Goal: Information Seeking & Learning: Learn about a topic

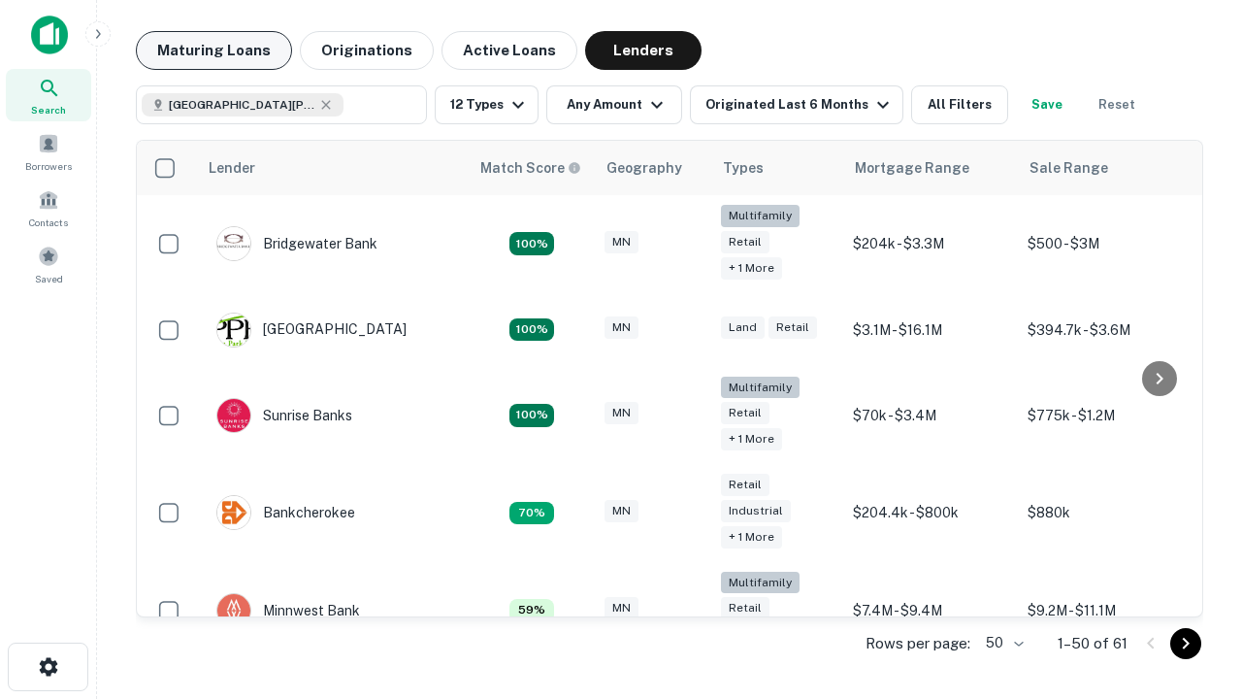
click at [213, 50] on button "Maturing Loans" at bounding box center [214, 50] width 156 height 39
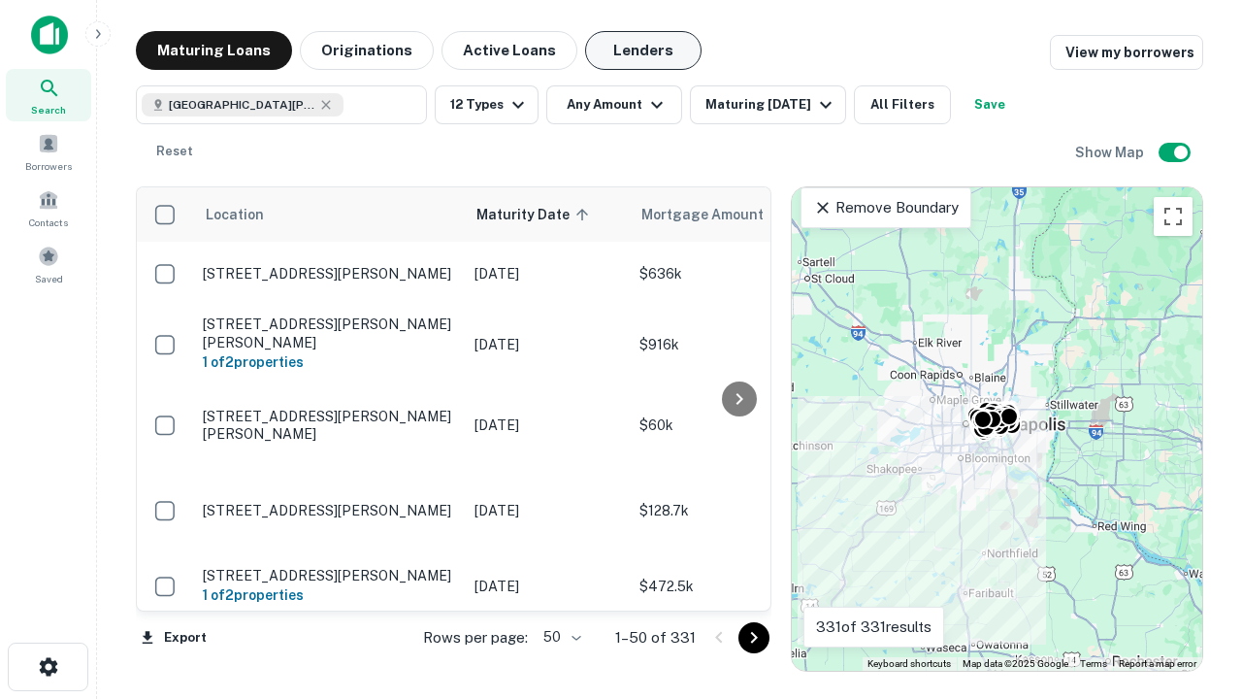
click at [643, 50] on button "Lenders" at bounding box center [643, 50] width 116 height 39
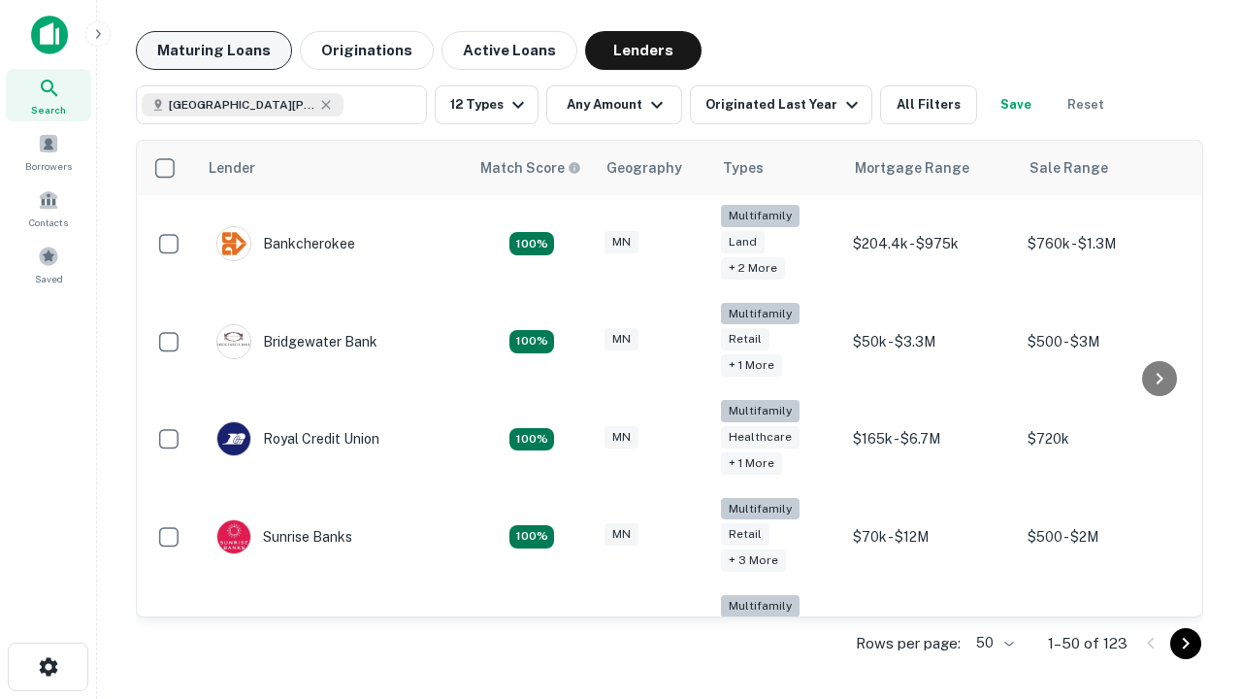
click at [213, 50] on button "Maturing Loans" at bounding box center [214, 50] width 156 height 39
